Goal: Connect with others: Connect with others

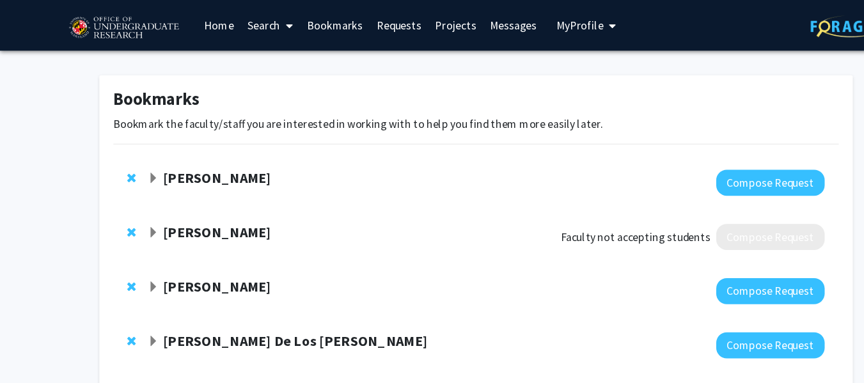
click at [177, 255] on strong "Jeremy Purcell" at bounding box center [197, 260] width 99 height 16
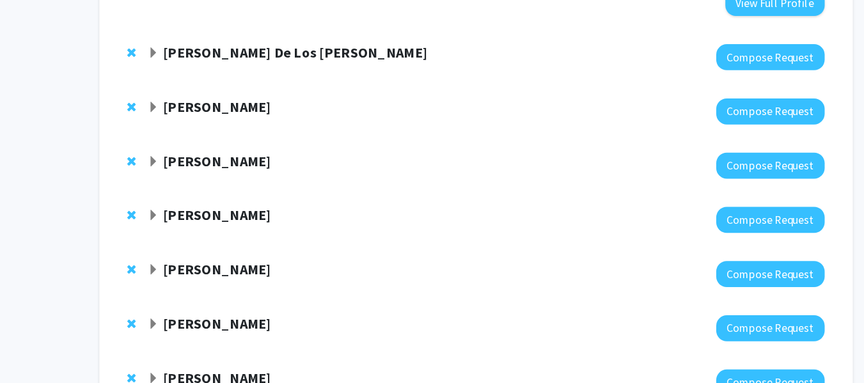
scroll to position [458, 0]
click at [139, 180] on span "Expand Joseph Dien Bookmark" at bounding box center [139, 181] width 10 height 10
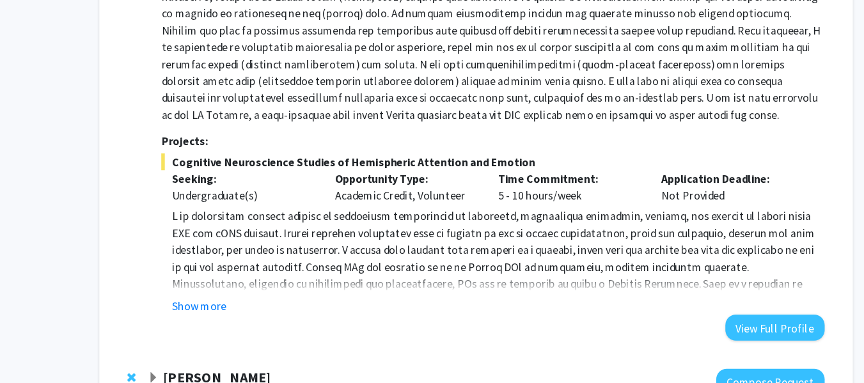
scroll to position [686, 0]
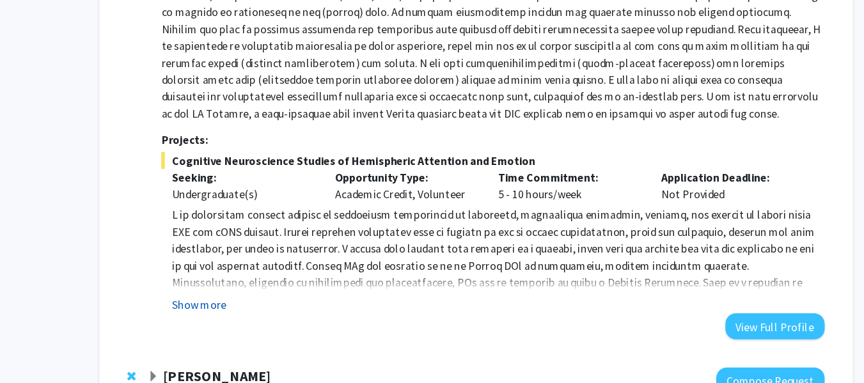
click at [189, 316] on button "Show more" at bounding box center [180, 311] width 49 height 15
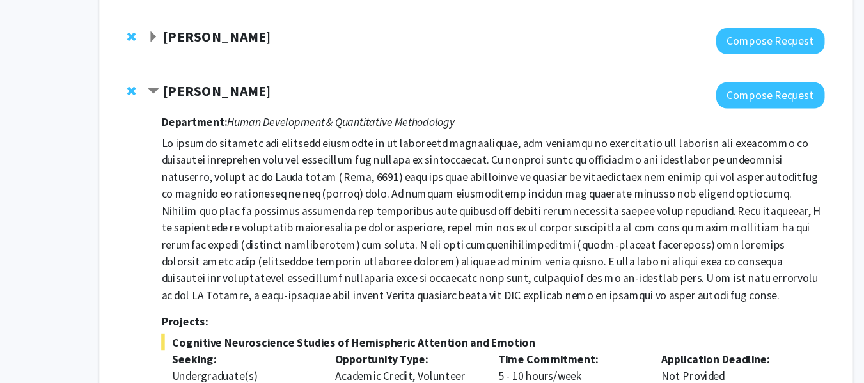
scroll to position [555, 0]
click at [142, 82] on span "Contract Joseph Dien Bookmark" at bounding box center [139, 84] width 10 height 10
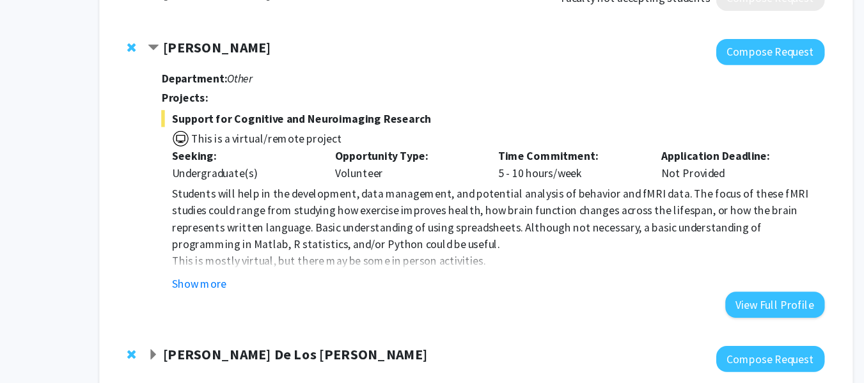
scroll to position [213, 0]
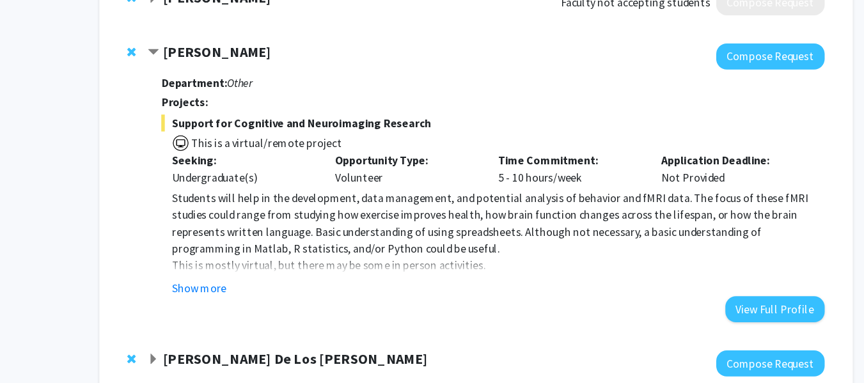
click at [139, 47] on span "Contract Jeremy Purcell Bookmark" at bounding box center [139, 48] width 10 height 10
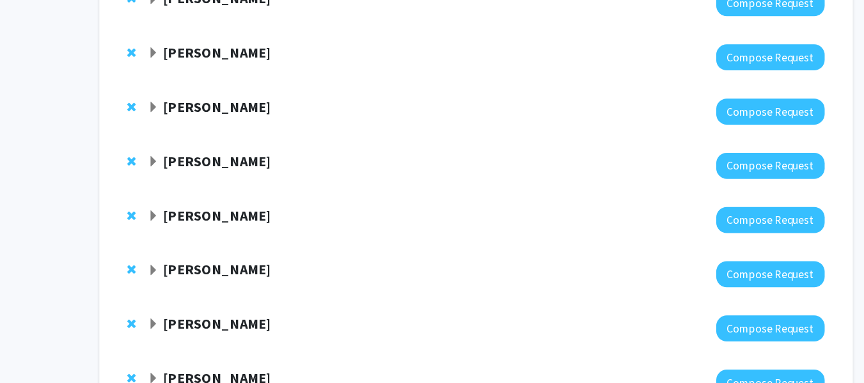
scroll to position [326, 0]
click at [148, 180] on strong "Iqbal Hamza" at bounding box center [197, 180] width 99 height 16
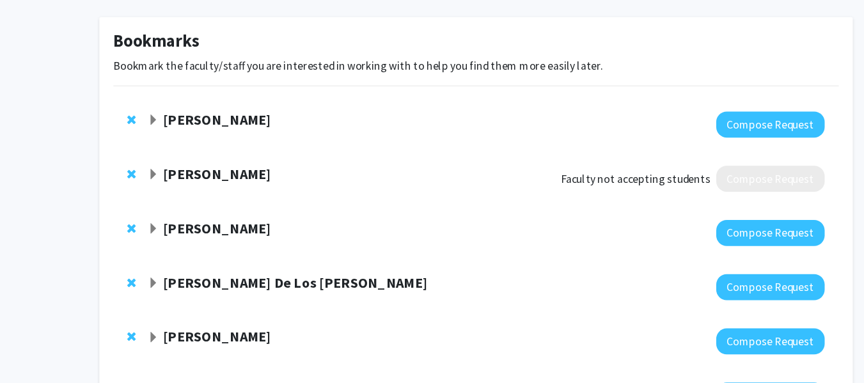
scroll to position [22, 0]
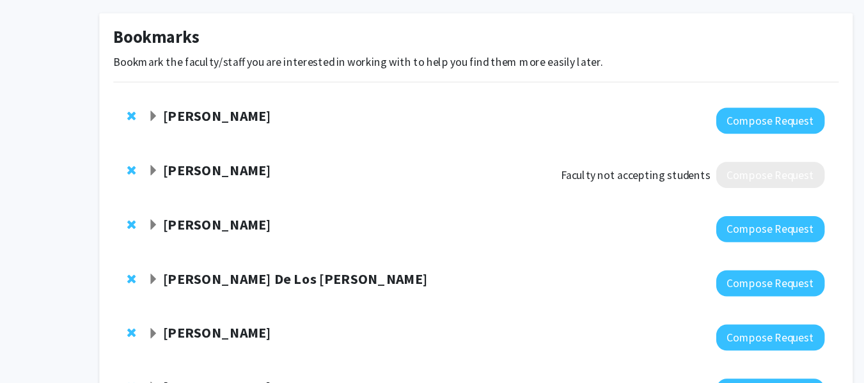
click at [183, 248] on div at bounding box center [441, 243] width 614 height 24
click at [186, 239] on strong "Jeremy Purcell" at bounding box center [197, 238] width 99 height 16
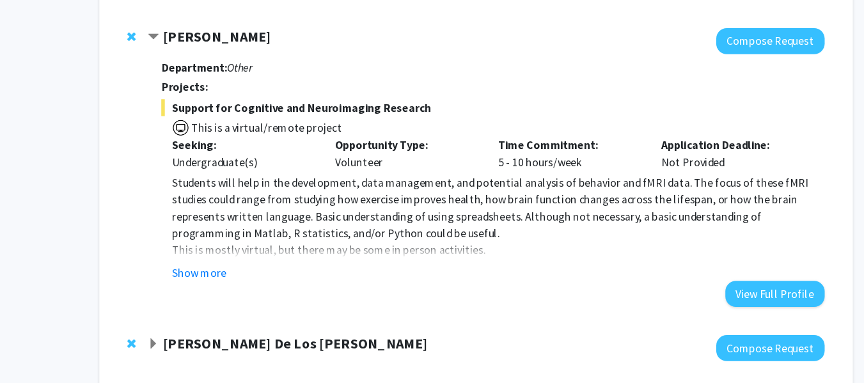
scroll to position [199, 0]
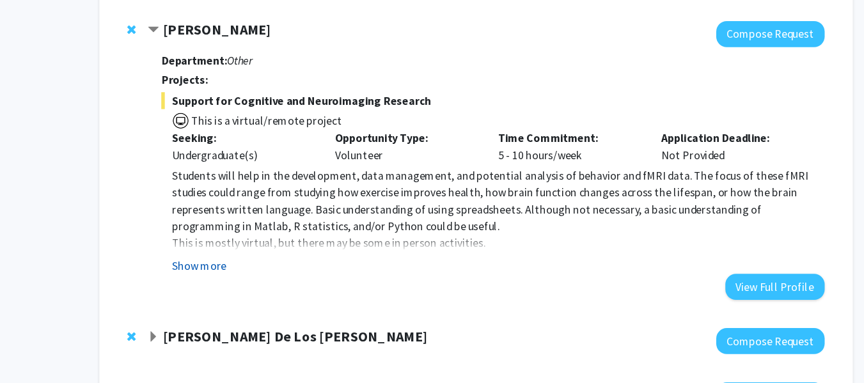
click at [188, 274] on button "Show more" at bounding box center [180, 275] width 49 height 15
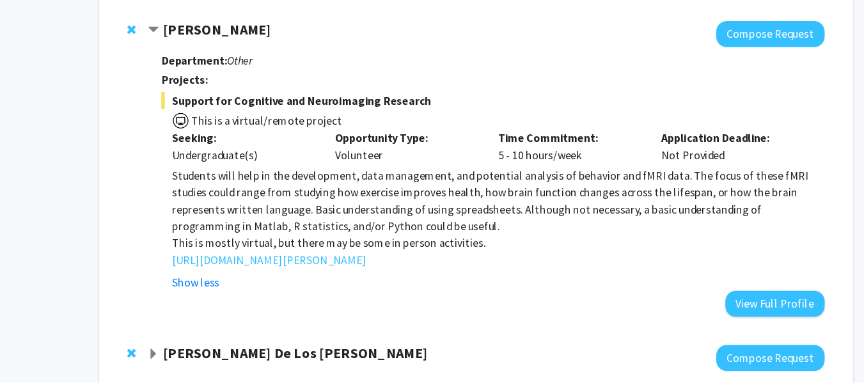
click at [147, 56] on div "Jeremy Purcell" at bounding box center [272, 62] width 276 height 16
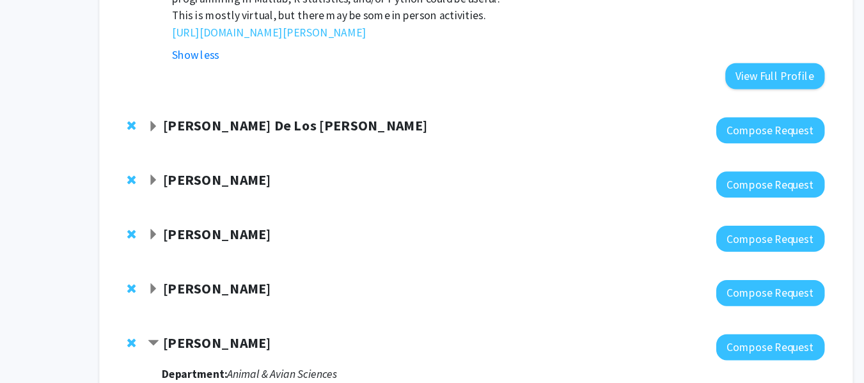
scroll to position [411, 0]
